Goal: Ask a question

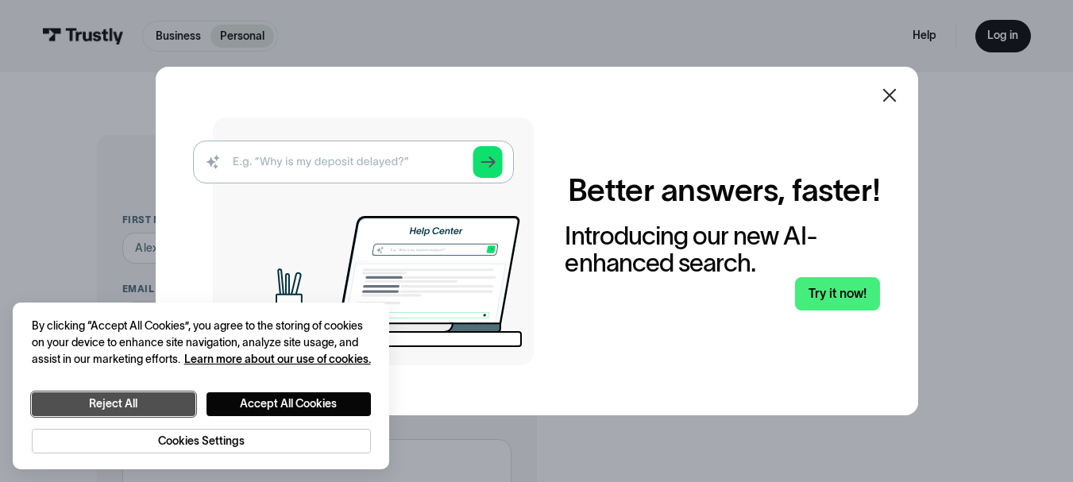
click at [144, 409] on button "Reject All" at bounding box center [114, 404] width 164 height 24
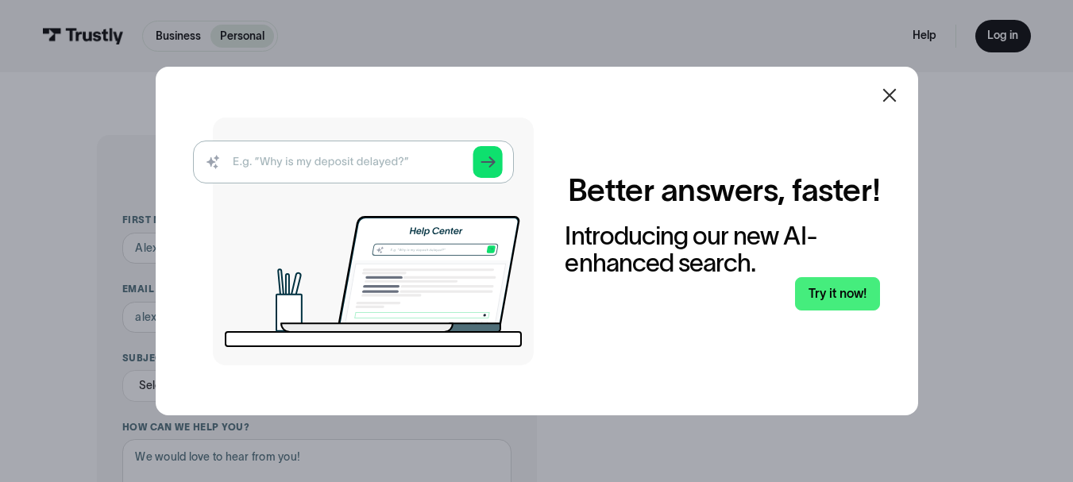
click at [494, 158] on img at bounding box center [363, 241] width 341 height 248
click at [894, 91] on icon at bounding box center [889, 95] width 19 height 19
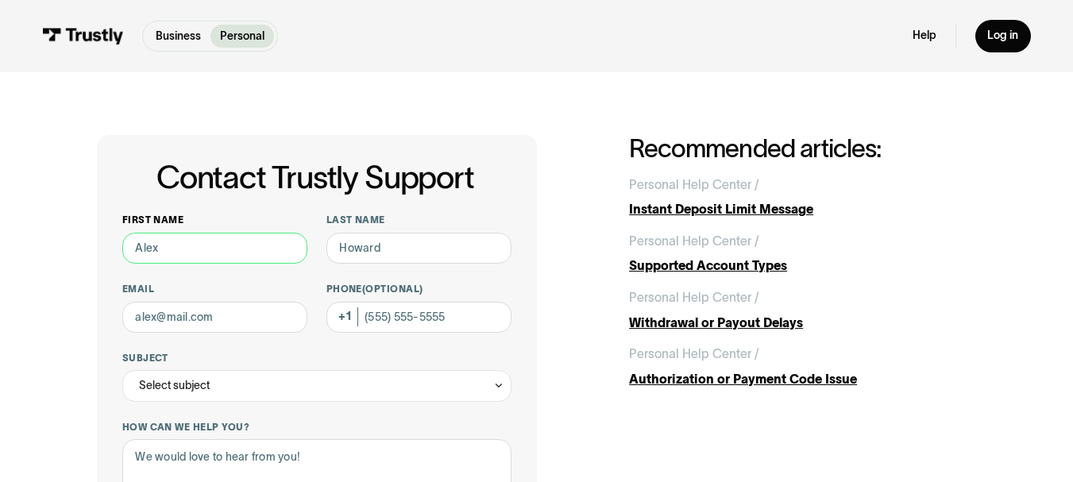
click at [171, 251] on input "First name" at bounding box center [214, 249] width 185 height 32
type input "[PERSON_NAME]"
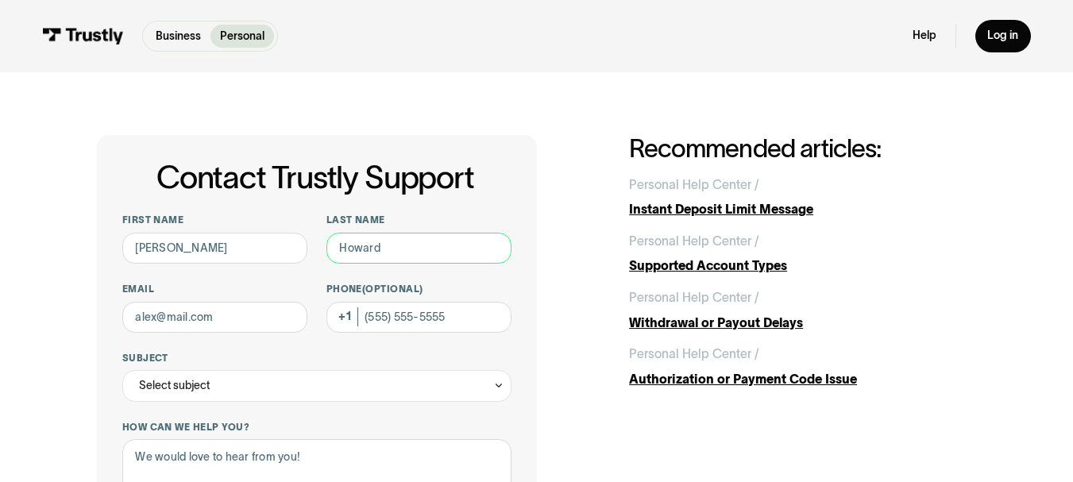
type input "[PERSON_NAME]"
type input "[EMAIL_ADDRESS][DOMAIN_NAME]"
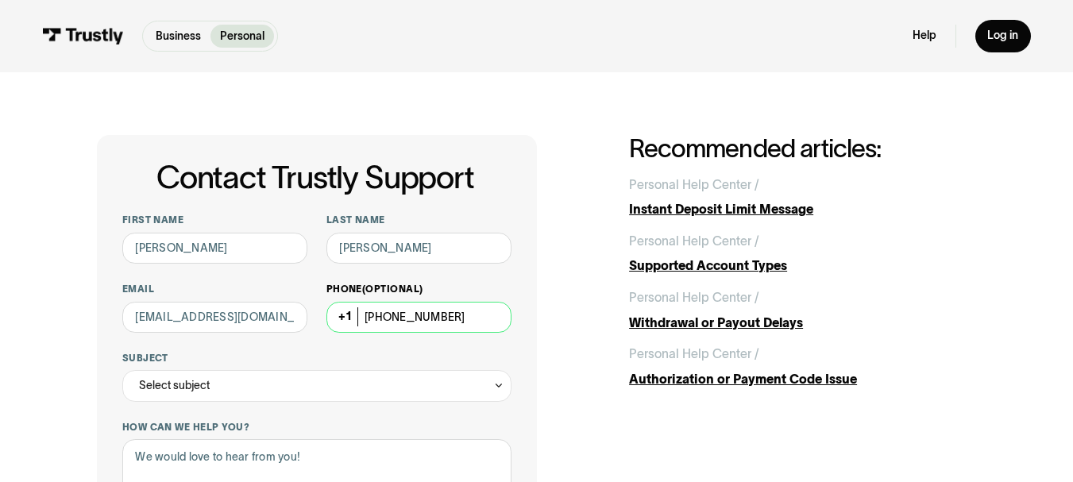
drag, startPoint x: 470, startPoint y: 315, endPoint x: 375, endPoint y: 318, distance: 95.3
click at [375, 318] on input "[PHONE_NUMBER]" at bounding box center [418, 318] width 185 height 32
type input "[PHONE_NUMBER]"
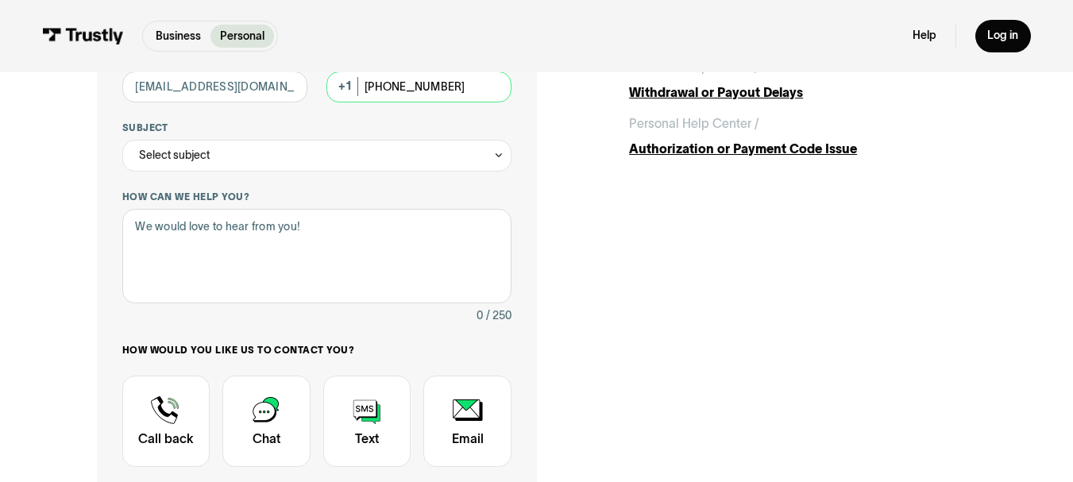
scroll to position [255, 0]
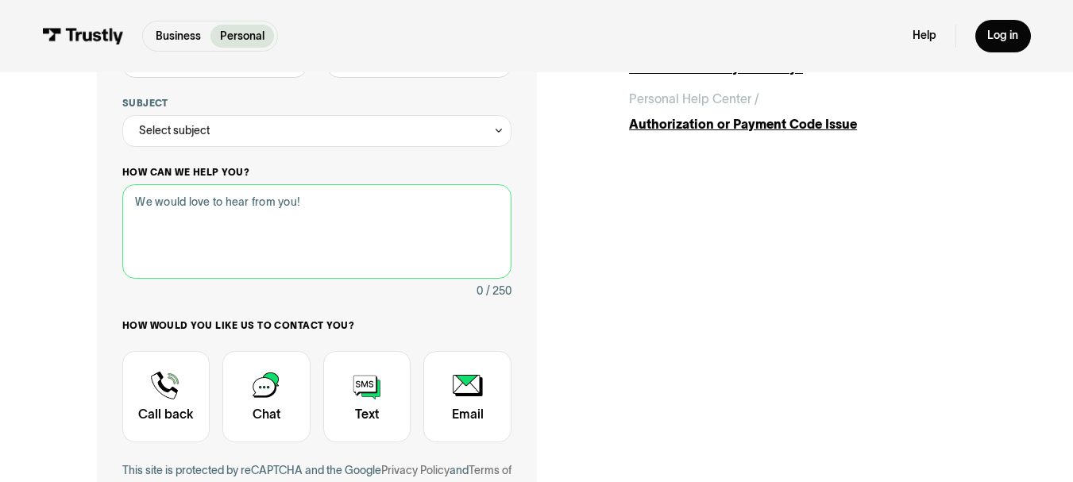
click at [150, 220] on textarea "How can we help you?" at bounding box center [316, 231] width 389 height 94
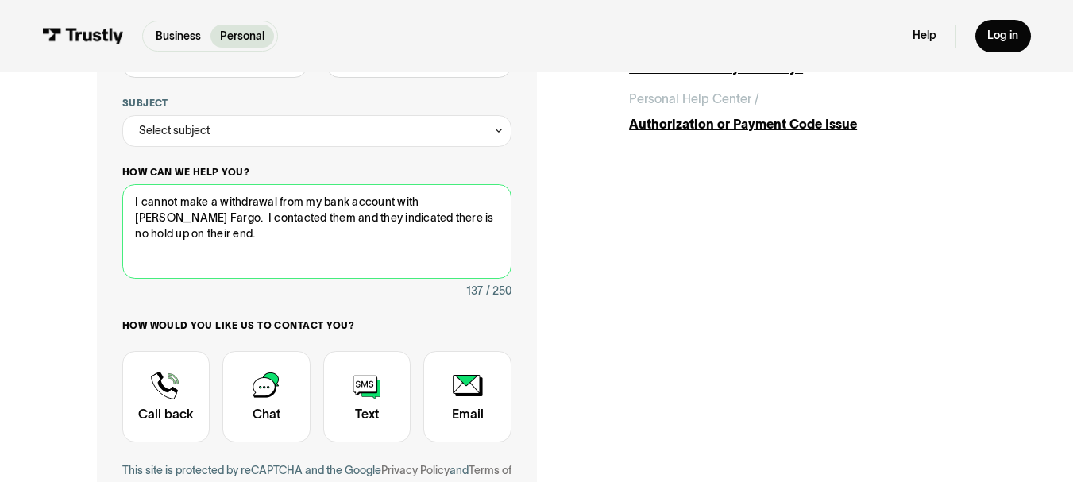
click at [478, 205] on textarea "I cannot make a withdrawal from my bank account with [PERSON_NAME] Fargo. I con…" at bounding box center [316, 231] width 389 height 94
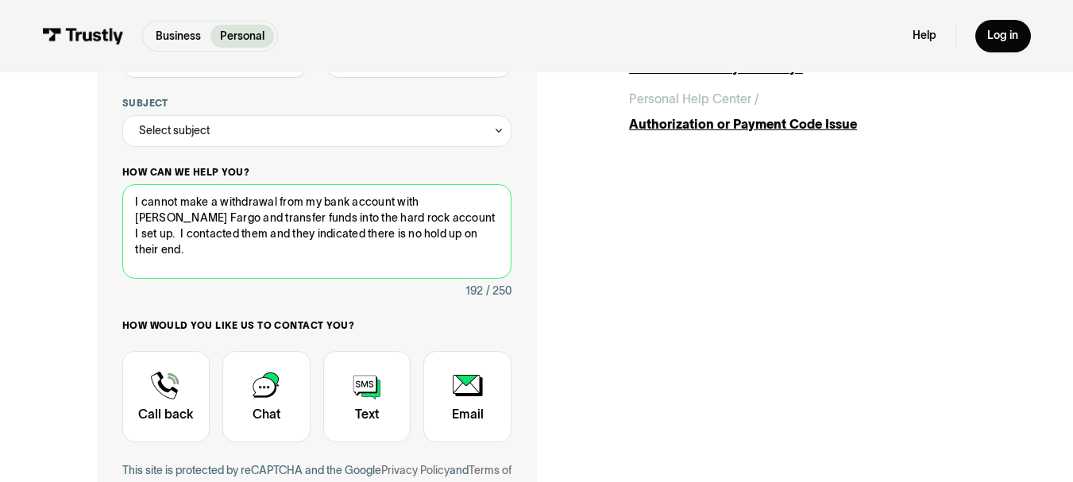
drag, startPoint x: 161, startPoint y: 237, endPoint x: 136, endPoint y: 237, distance: 25.4
click at [136, 237] on textarea "I cannot make a withdrawal from my bank account with [PERSON_NAME] Fargo and tr…" at bounding box center [316, 231] width 389 height 94
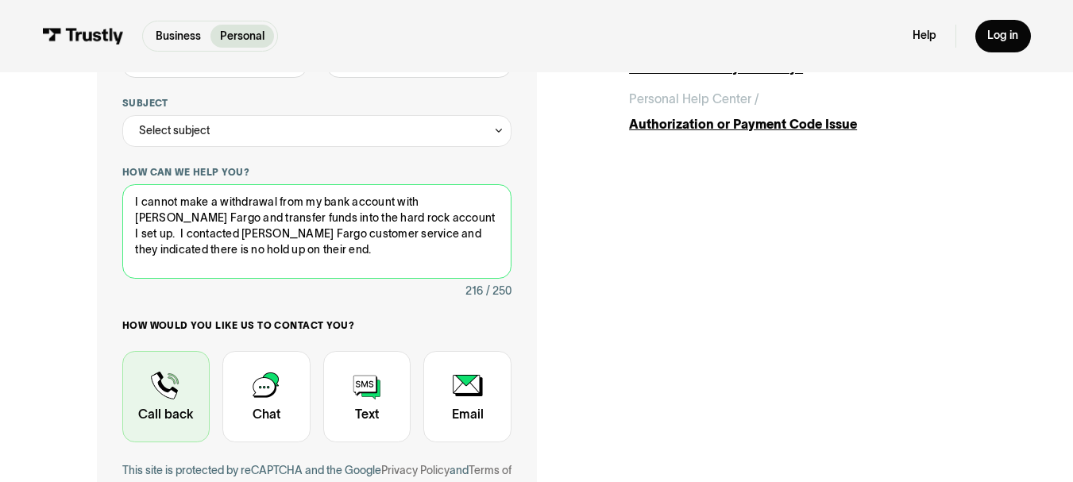
type textarea "I cannot make a withdrawal from my bank account with [PERSON_NAME] Fargo and tr…"
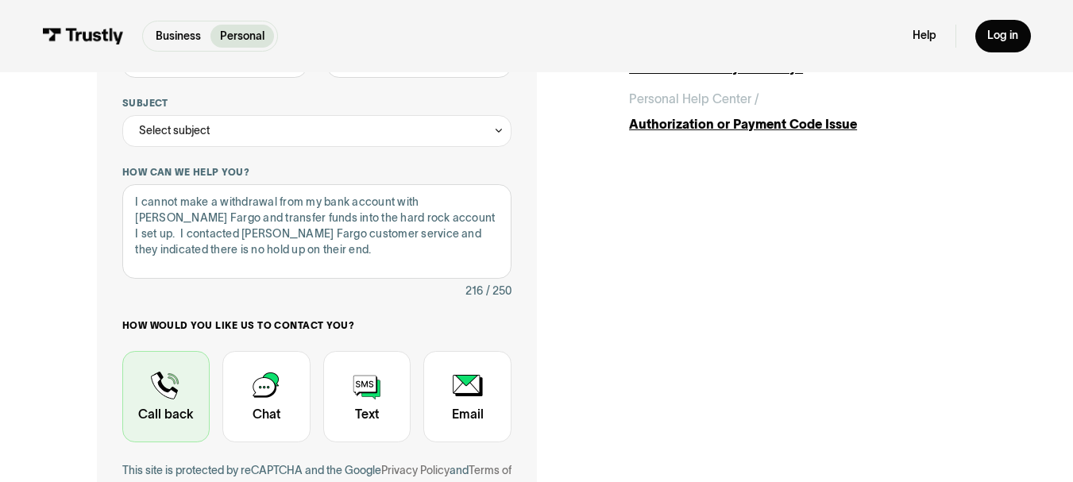
click at [167, 382] on div "Contact Trustly Support" at bounding box center [166, 396] width 88 height 91
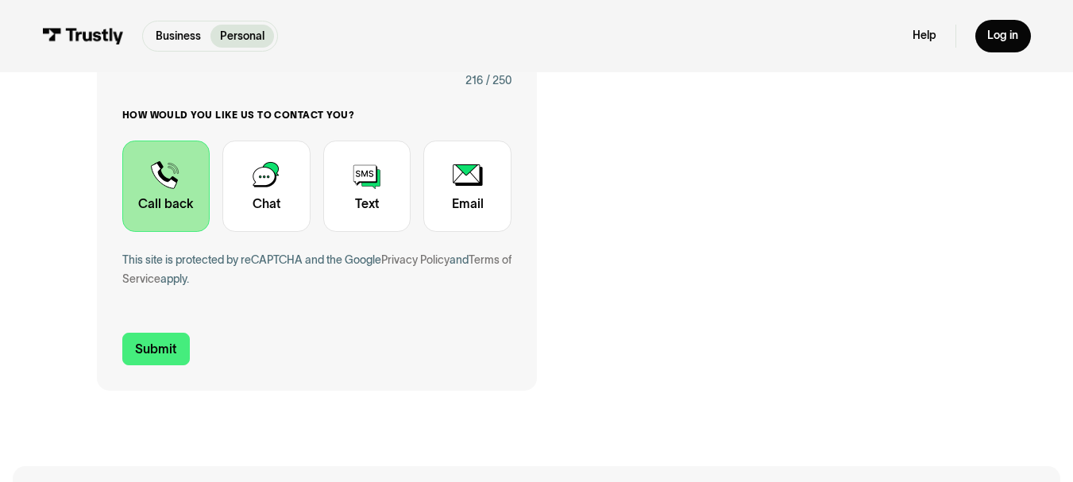
scroll to position [490, 0]
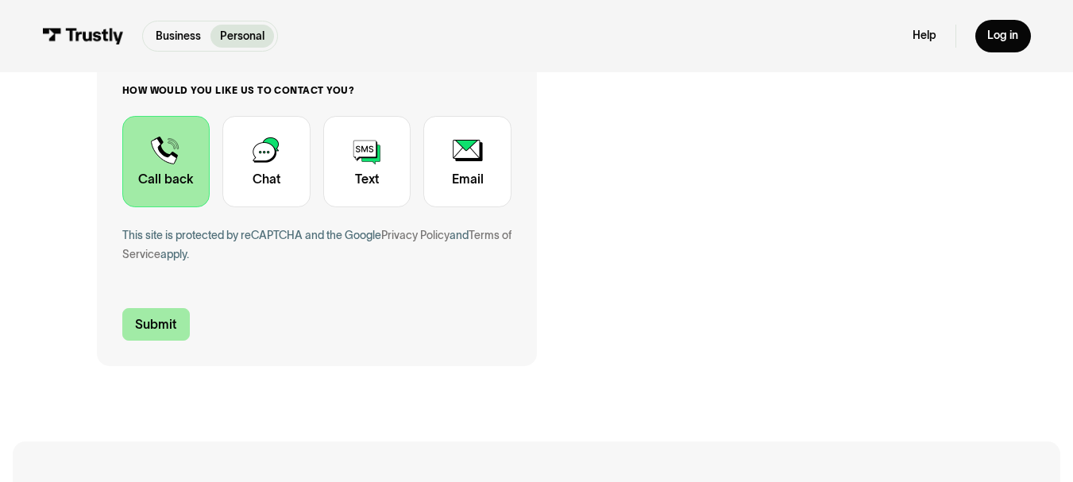
click at [148, 320] on input "Submit" at bounding box center [156, 324] width 68 height 33
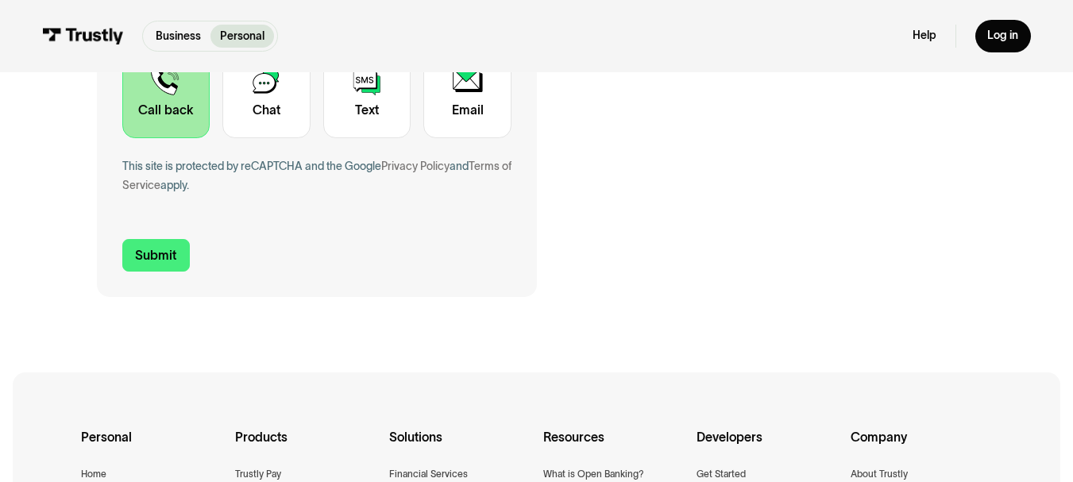
scroll to position [624, 0]
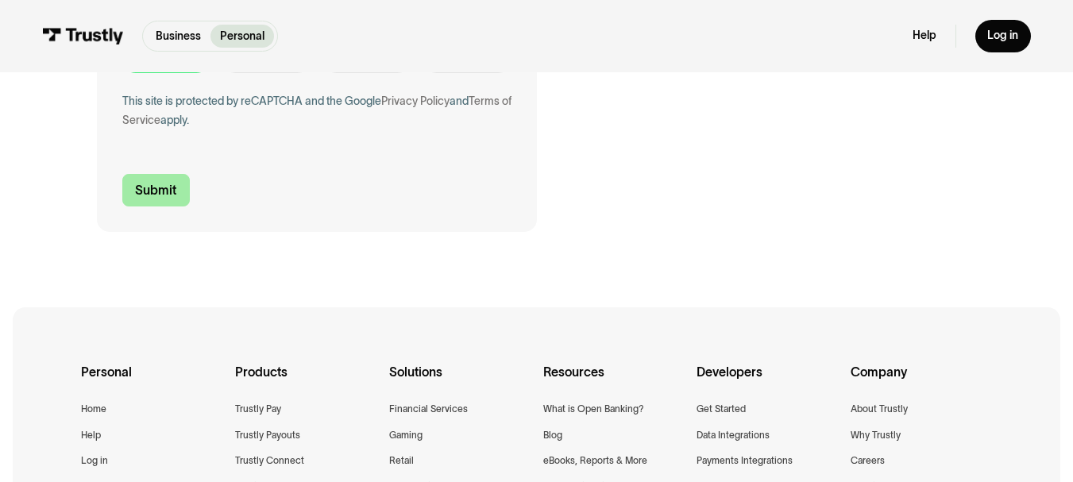
click at [156, 192] on input "Submit" at bounding box center [156, 190] width 68 height 33
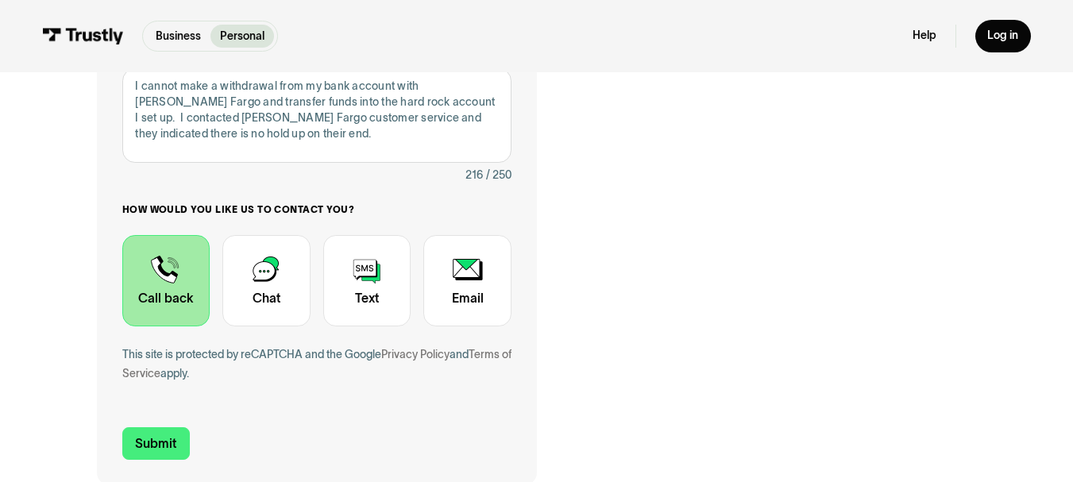
click at [222, 34] on p "Personal" at bounding box center [242, 36] width 44 height 17
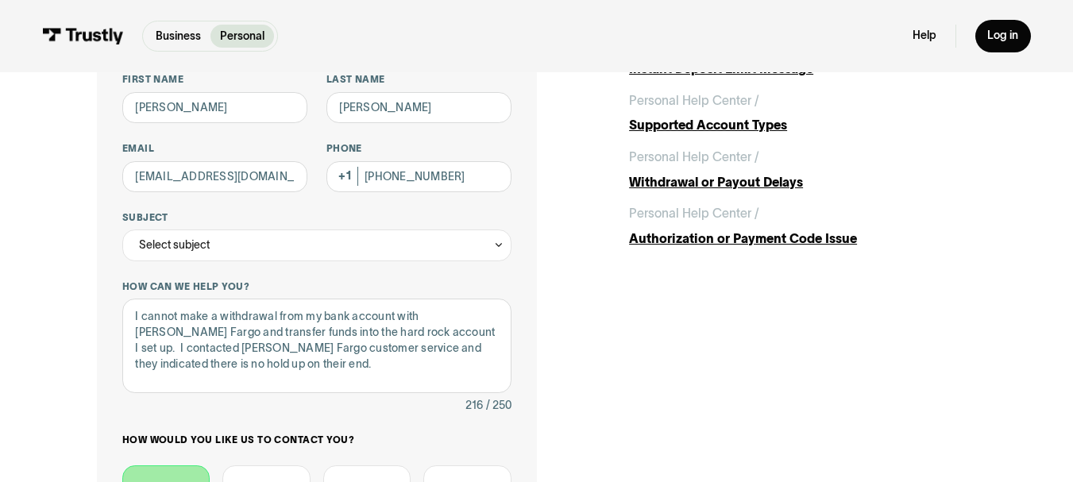
scroll to position [148, 0]
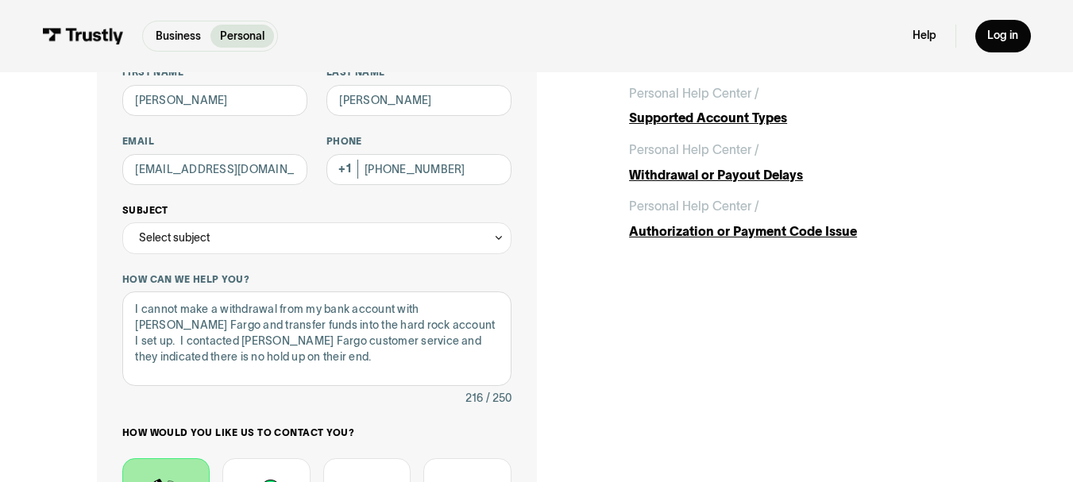
click at [147, 236] on div "Select subject" at bounding box center [174, 238] width 71 height 19
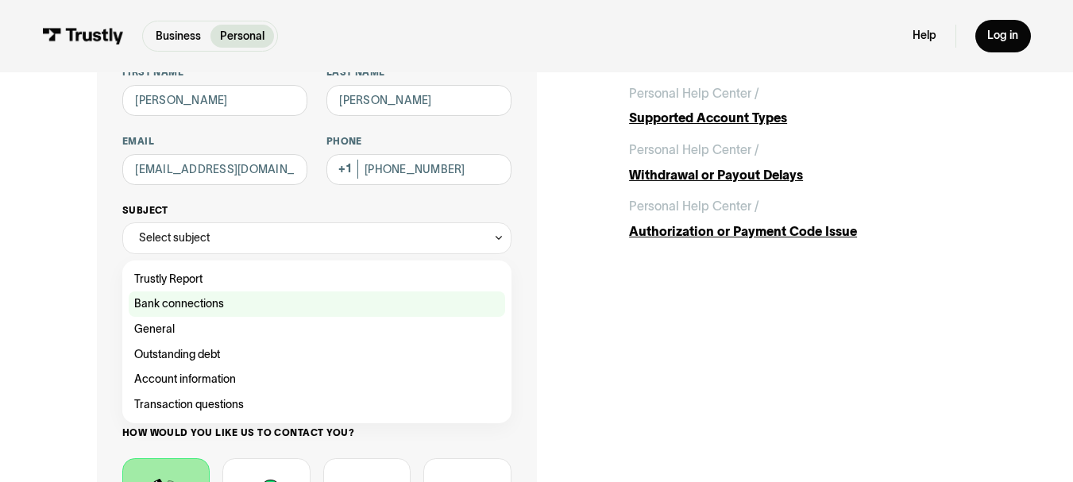
click at [147, 303] on div "Contact Trustly Support" at bounding box center [317, 303] width 376 height 25
type input "**********"
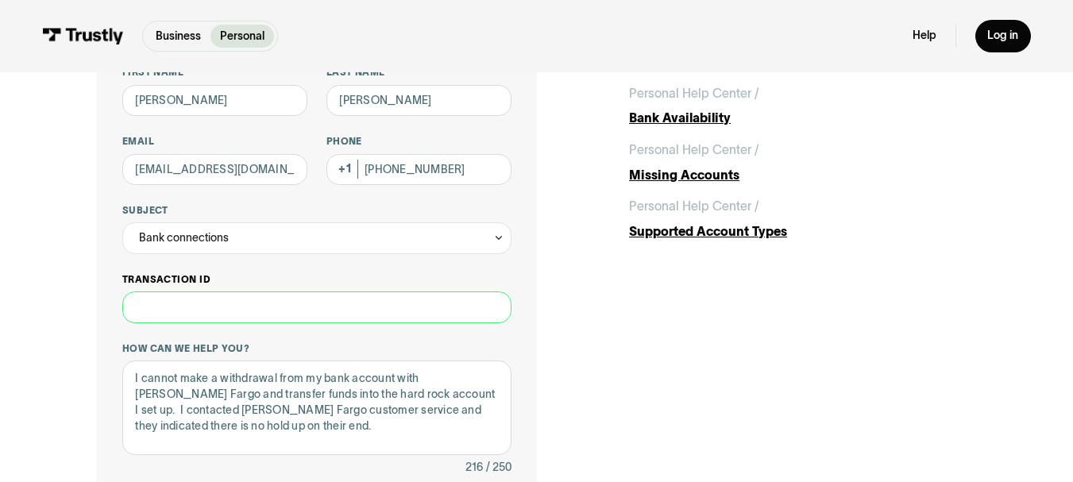
click at [181, 307] on input "Transaction ID" at bounding box center [316, 307] width 389 height 32
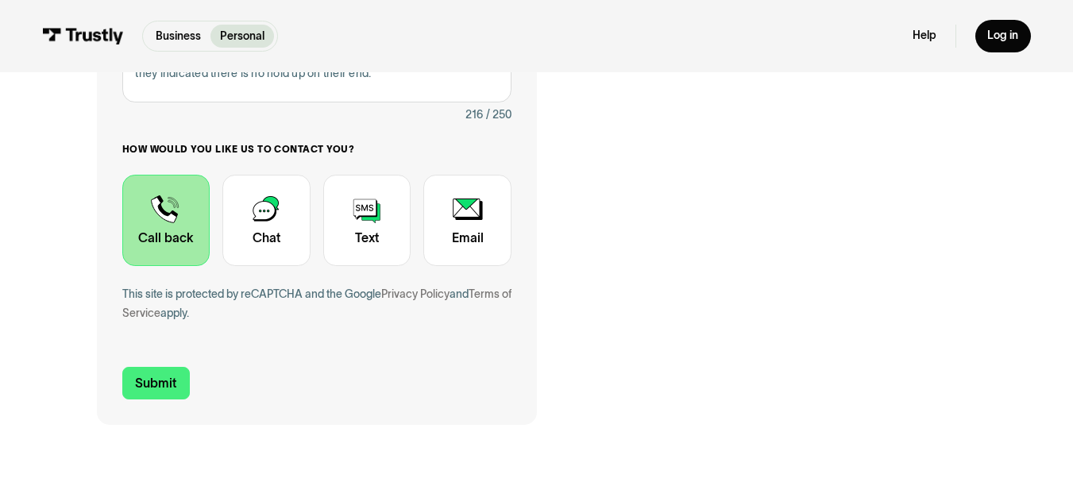
scroll to position [503, 0]
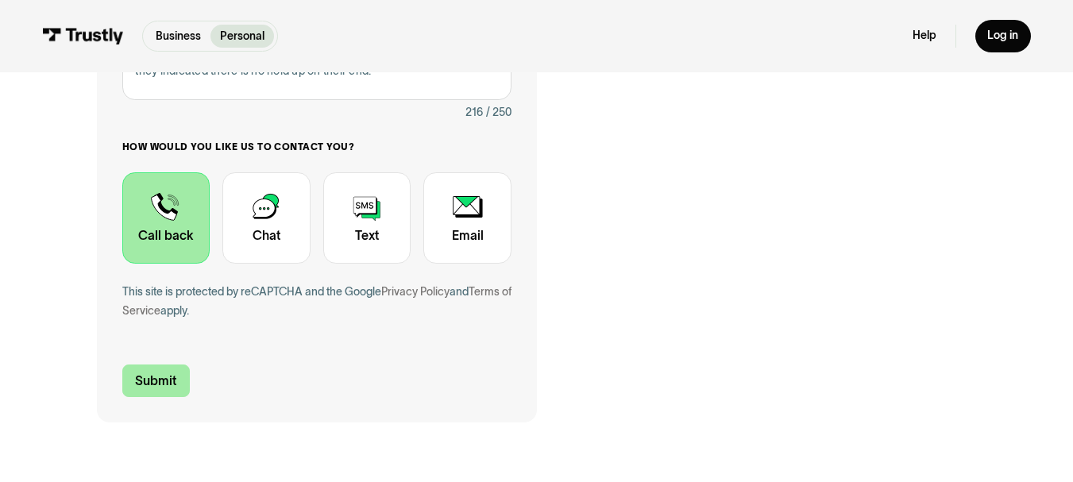
click at [151, 377] on input "Submit" at bounding box center [156, 380] width 68 height 33
type input "[PHONE_NUMBER]"
